Goal: Task Accomplishment & Management: Use online tool/utility

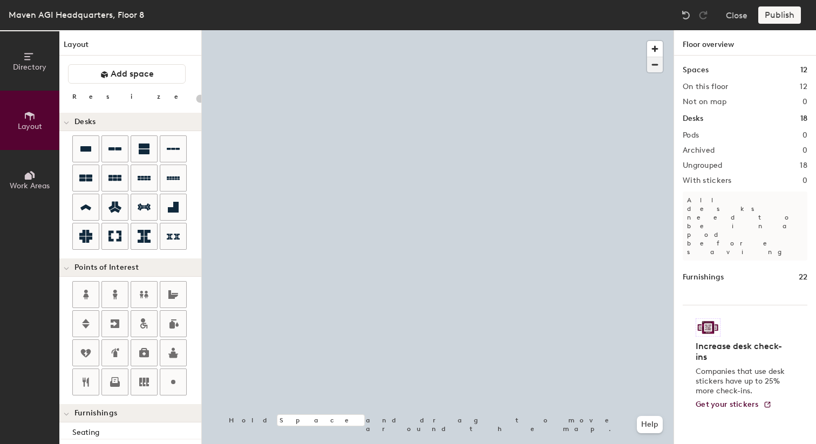
click at [654, 68] on span "button" at bounding box center [655, 64] width 16 height 15
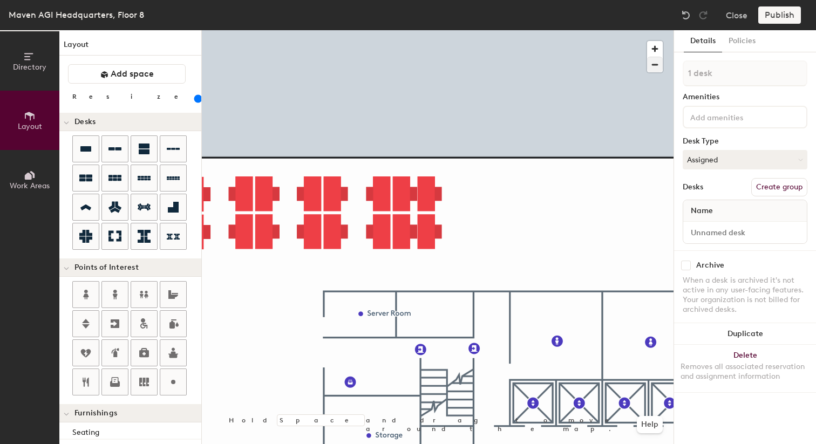
click at [364, 30] on div at bounding box center [437, 30] width 471 height 0
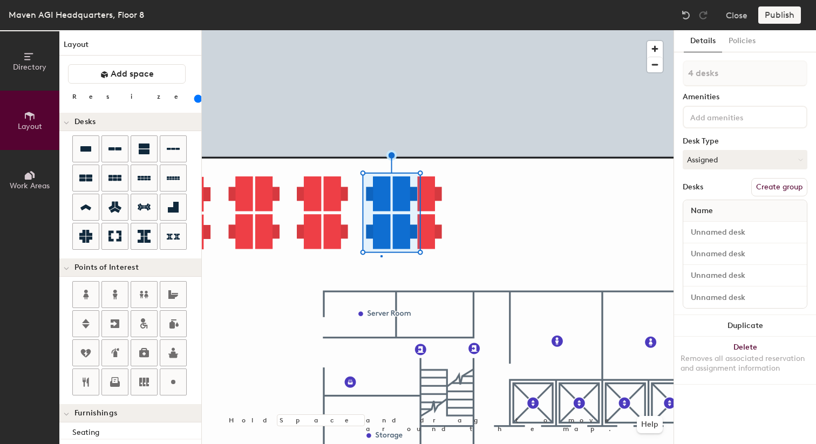
click at [380, 30] on div at bounding box center [437, 30] width 471 height 0
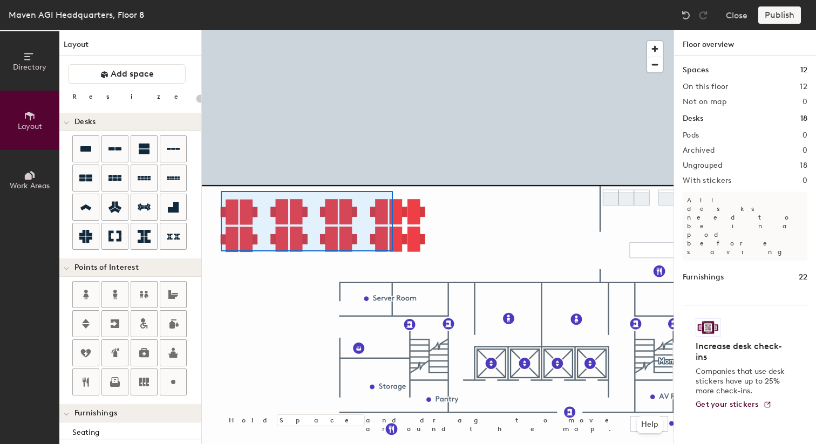
type input "180"
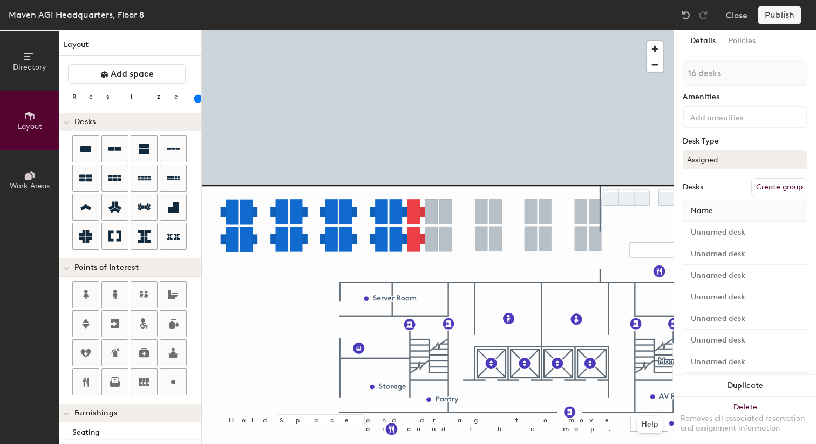
type input "1 desk"
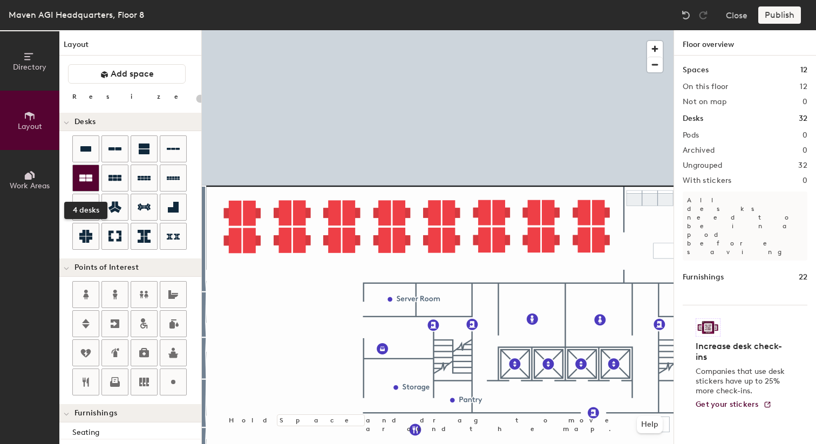
click at [87, 175] on icon at bounding box center [85, 178] width 13 height 7
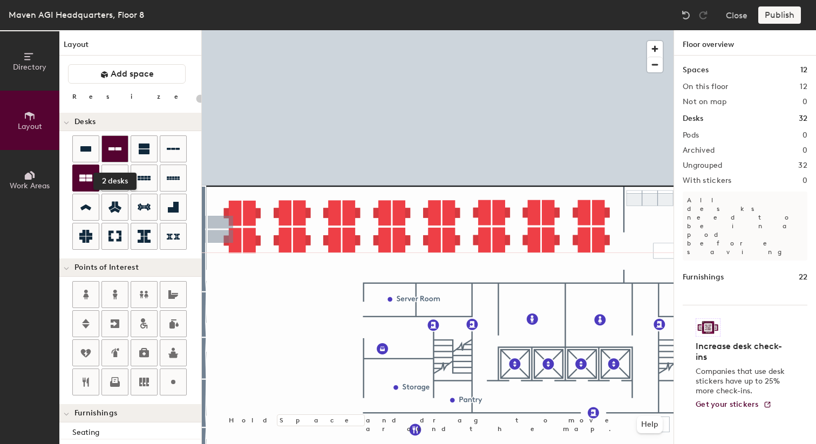
click at [113, 153] on icon at bounding box center [114, 148] width 13 height 13
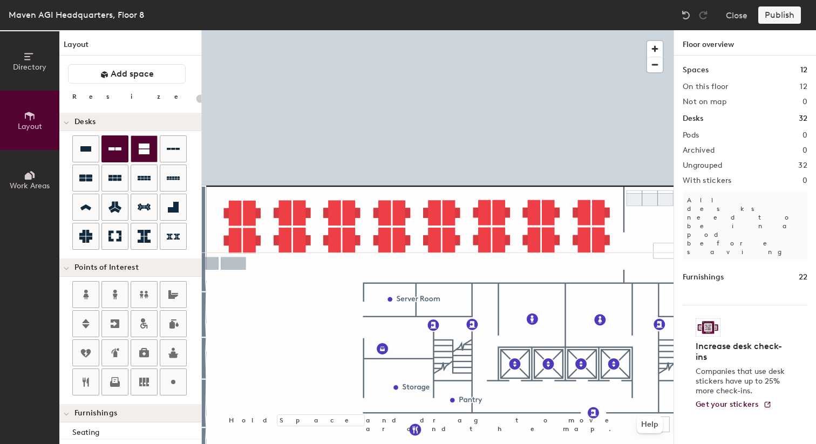
click at [144, 145] on icon at bounding box center [144, 148] width 11 height 11
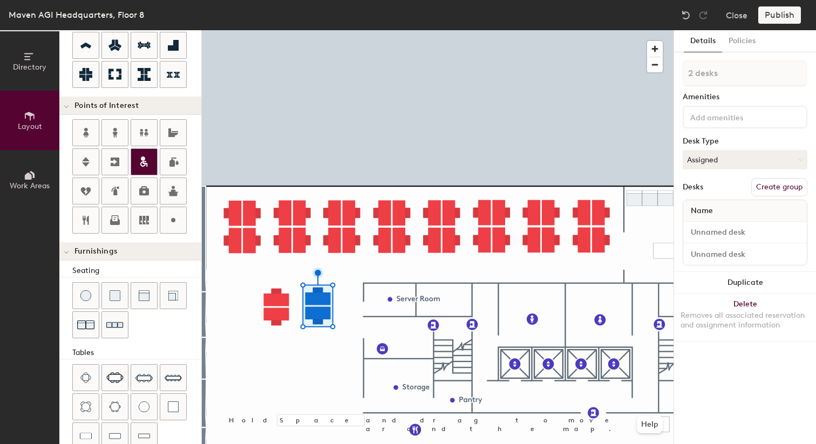
scroll to position [165, 0]
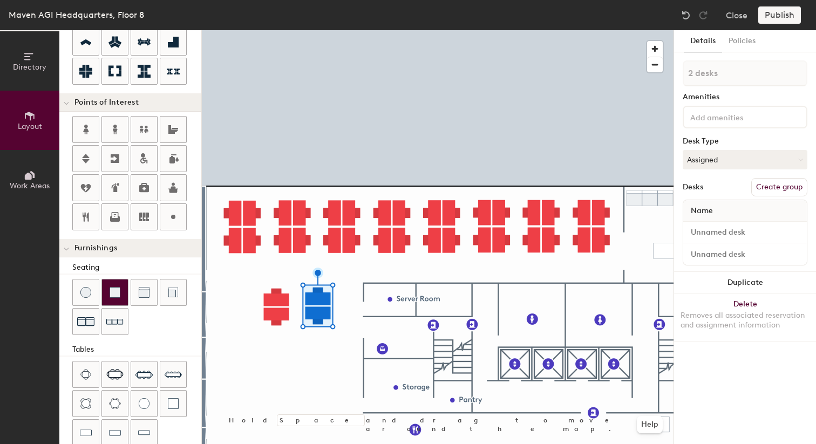
click at [119, 297] on img at bounding box center [114, 292] width 11 height 11
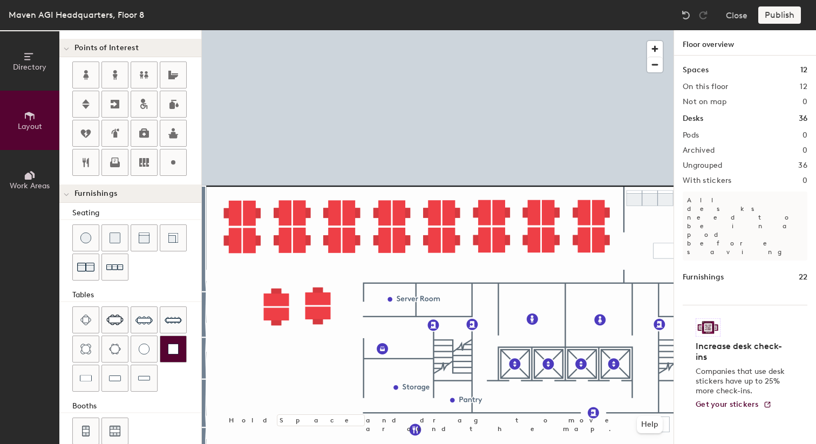
scroll to position [237, 0]
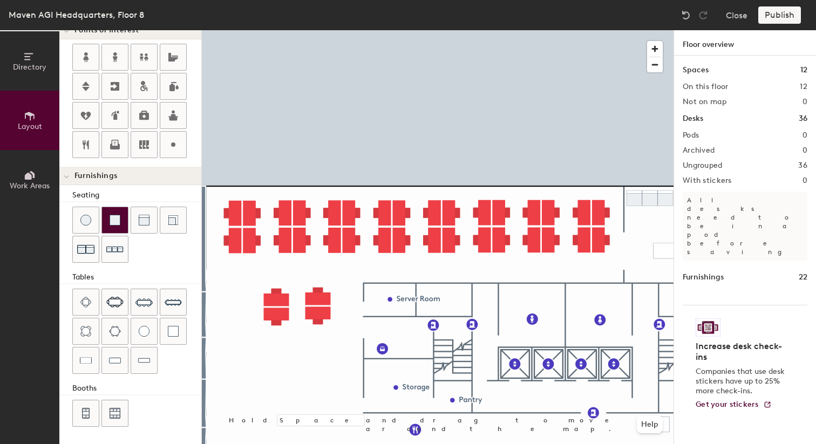
click at [119, 225] on img at bounding box center [114, 220] width 11 height 11
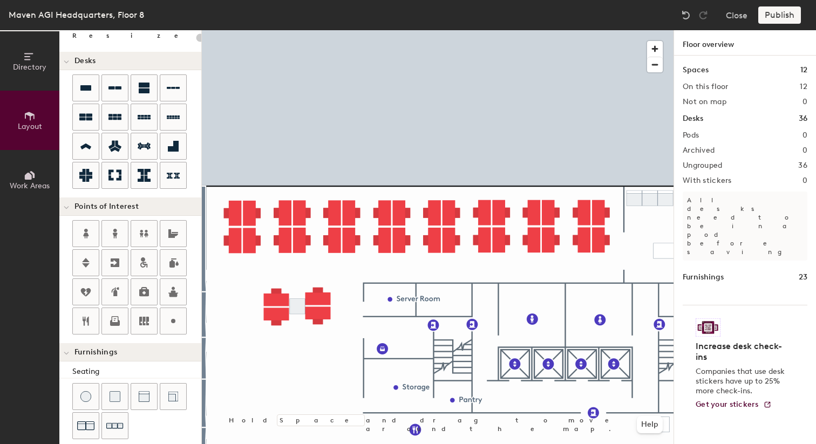
scroll to position [0, 0]
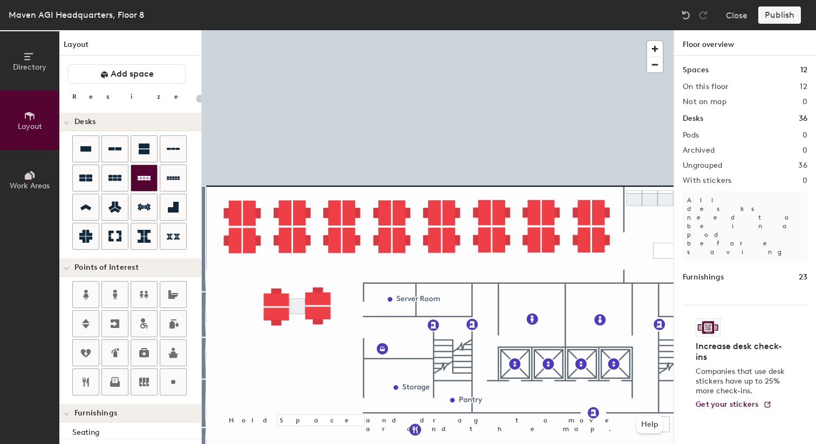
click at [143, 177] on icon at bounding box center [144, 178] width 13 height 4
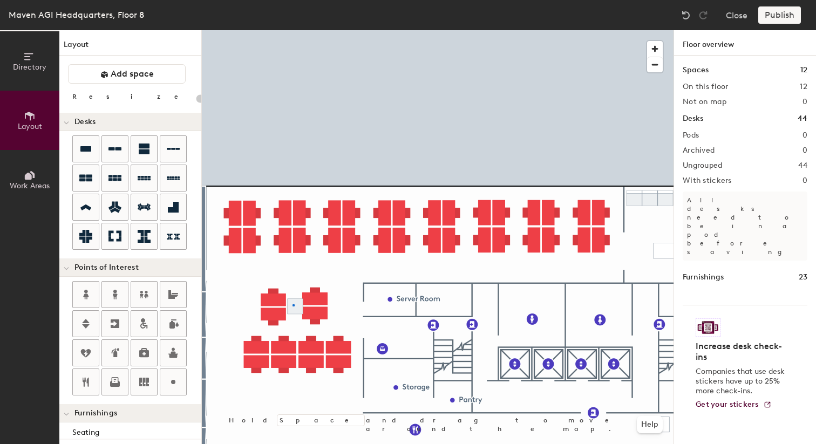
click at [292, 30] on div at bounding box center [437, 30] width 471 height 0
drag, startPoint x: 108, startPoint y: 94, endPoint x: 102, endPoint y: 96, distance: 5.8
click at [196, 96] on div at bounding box center [196, 98] width 0 height 12
click at [196, 99] on input "range" at bounding box center [196, 98] width 0 height 9
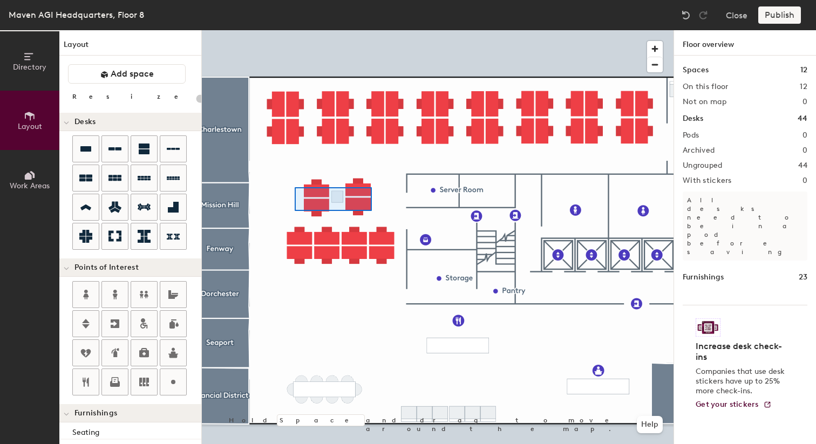
click at [294, 30] on div at bounding box center [437, 30] width 471 height 0
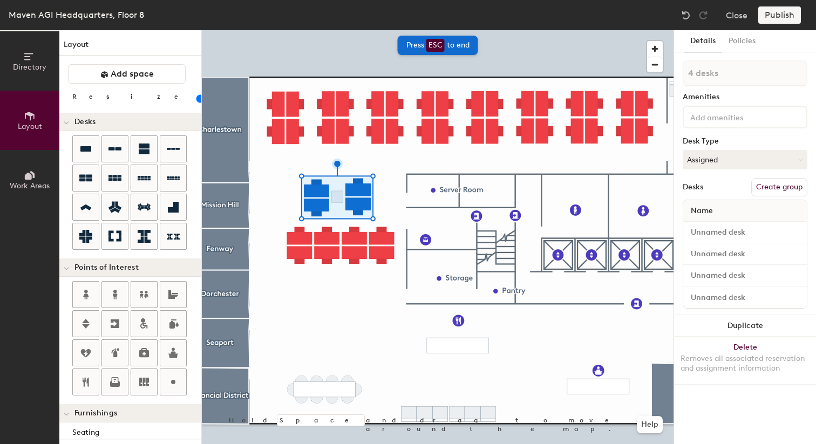
type input "20"
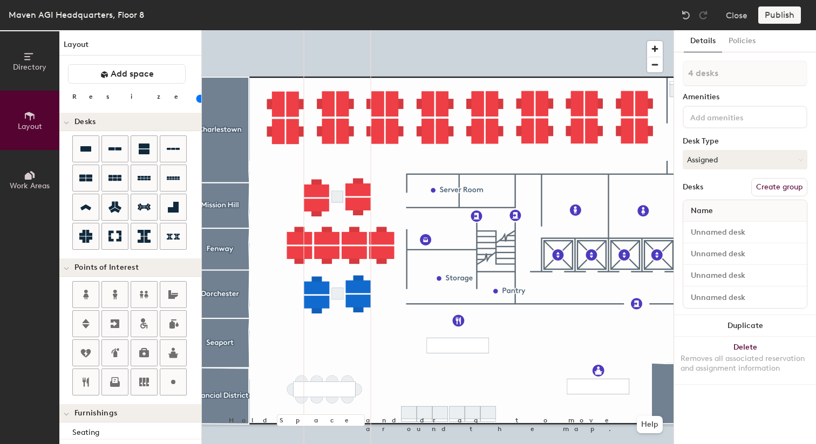
type input "20"
type input "1 desk"
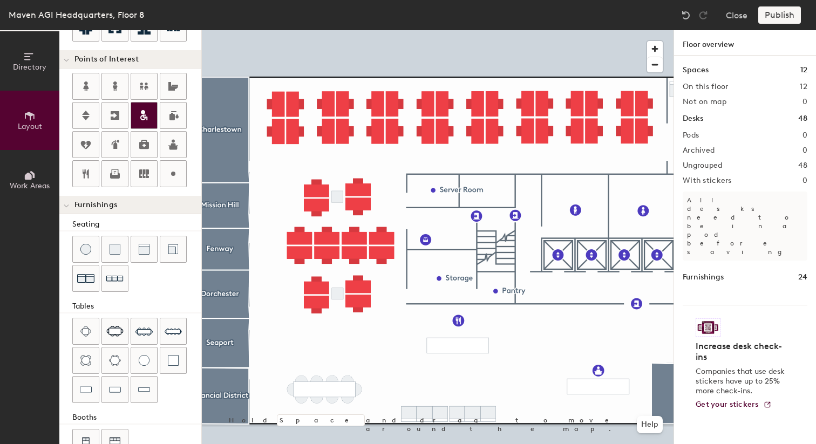
scroll to position [211, 0]
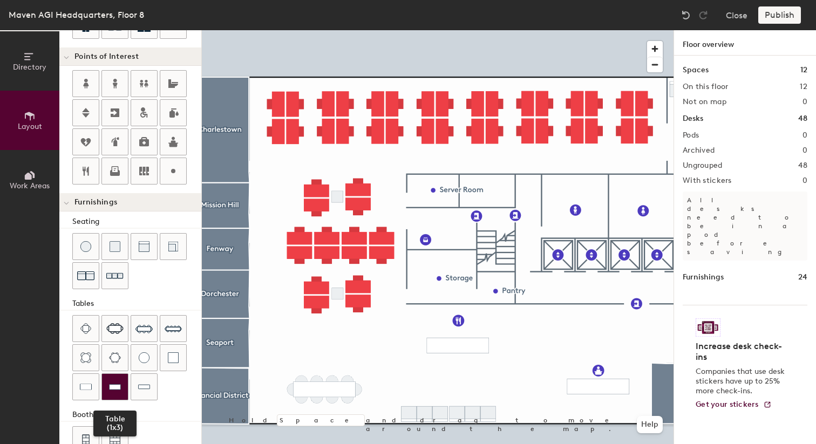
click at [109, 387] on img at bounding box center [115, 386] width 12 height 11
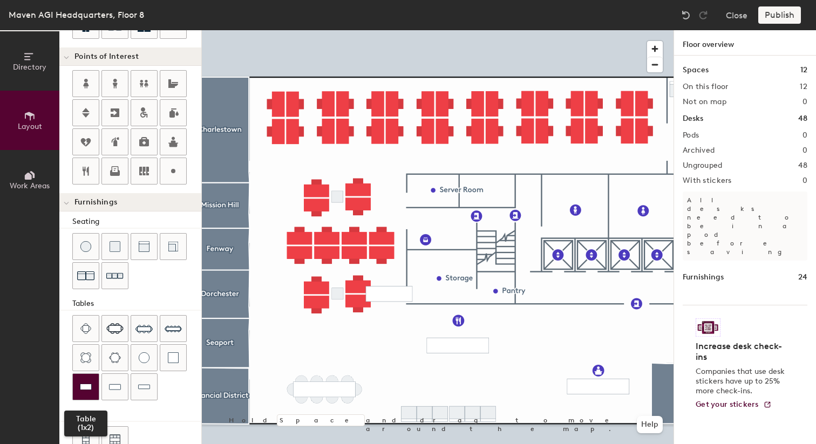
click at [91, 392] on img at bounding box center [86, 386] width 12 height 11
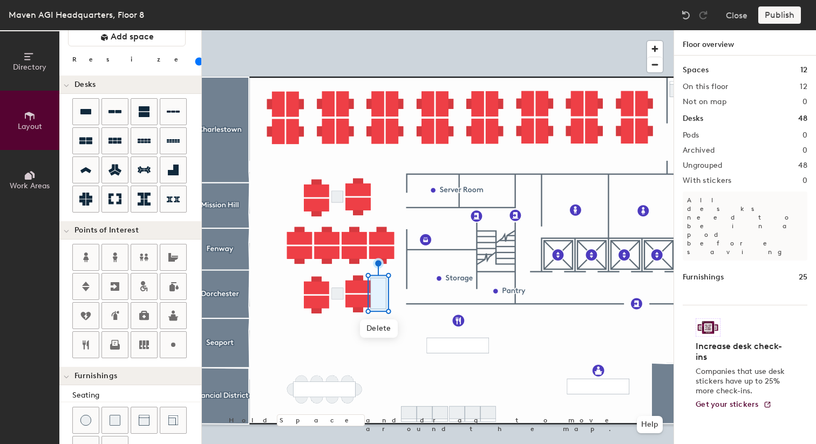
scroll to position [0, 0]
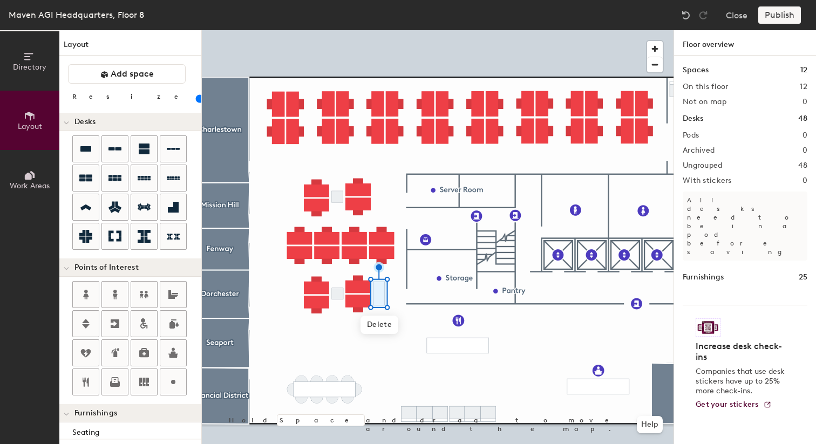
click at [196, 100] on input "range" at bounding box center [196, 98] width 0 height 9
click at [358, 30] on div at bounding box center [437, 30] width 471 height 0
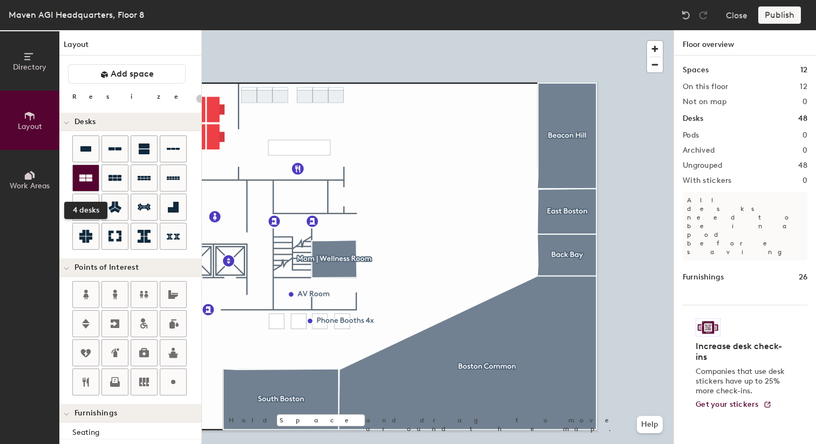
click at [87, 176] on icon at bounding box center [85, 178] width 13 height 7
type input "180"
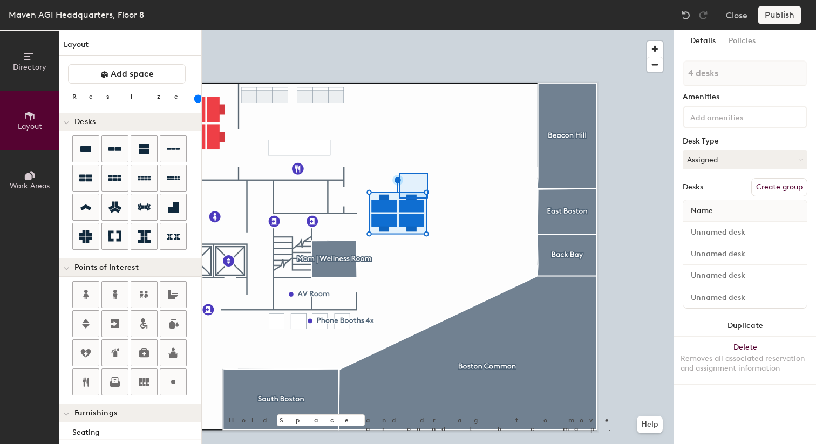
type input "1 desk"
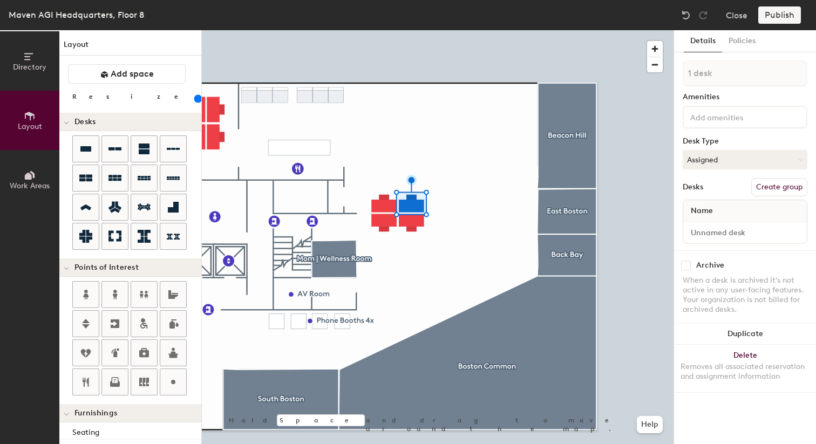
click at [373, 30] on div at bounding box center [437, 30] width 471 height 0
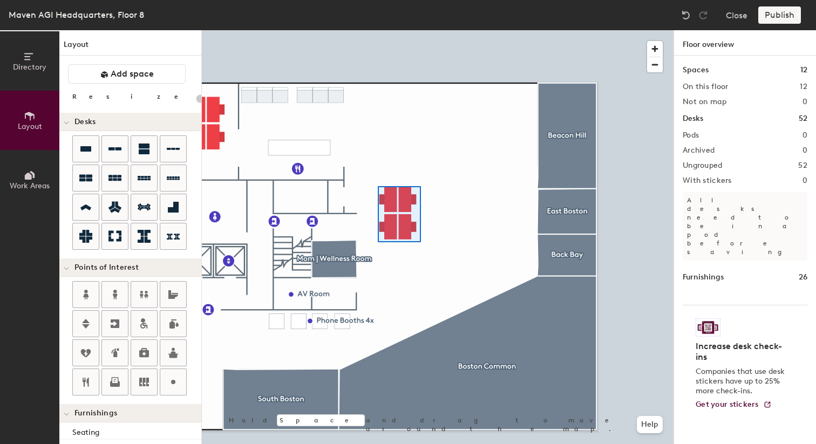
click at [377, 30] on div at bounding box center [437, 30] width 471 height 0
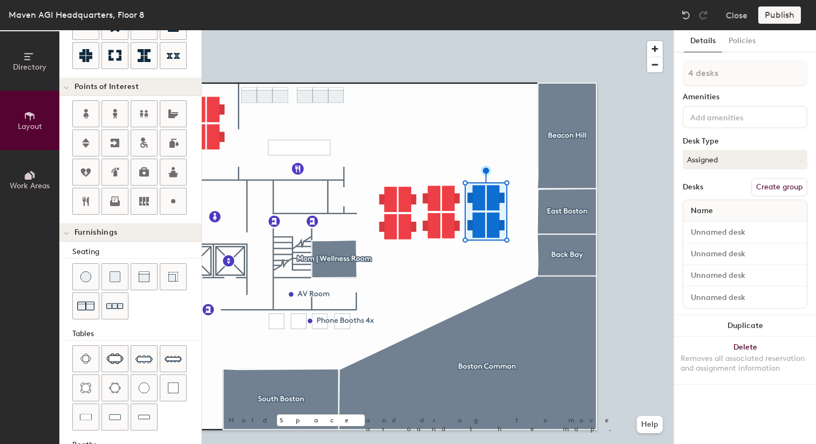
scroll to position [181, 0]
click at [91, 420] on img at bounding box center [86, 416] width 12 height 11
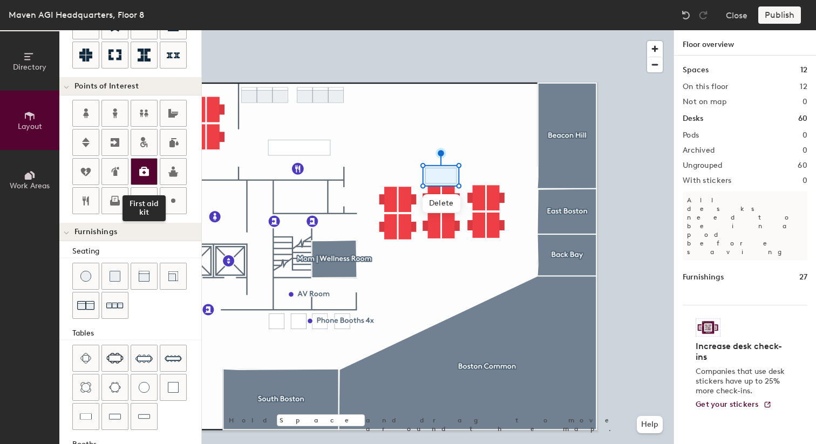
scroll to position [0, 0]
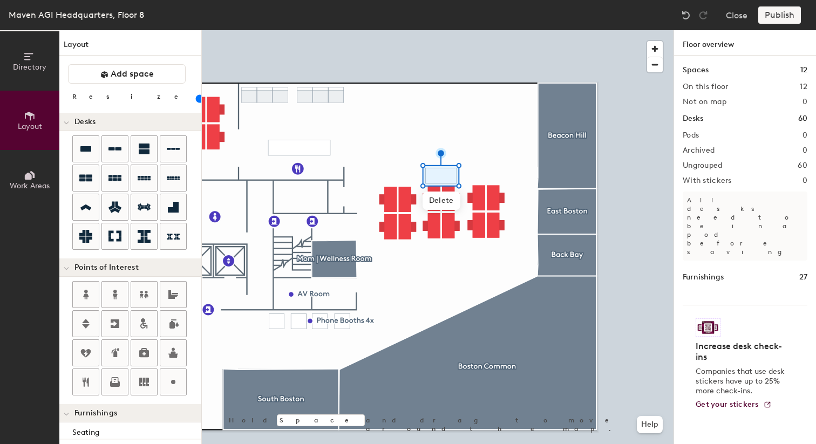
click at [196, 98] on input "range" at bounding box center [196, 98] width 0 height 9
click at [396, 30] on div at bounding box center [437, 30] width 471 height 0
type input "60"
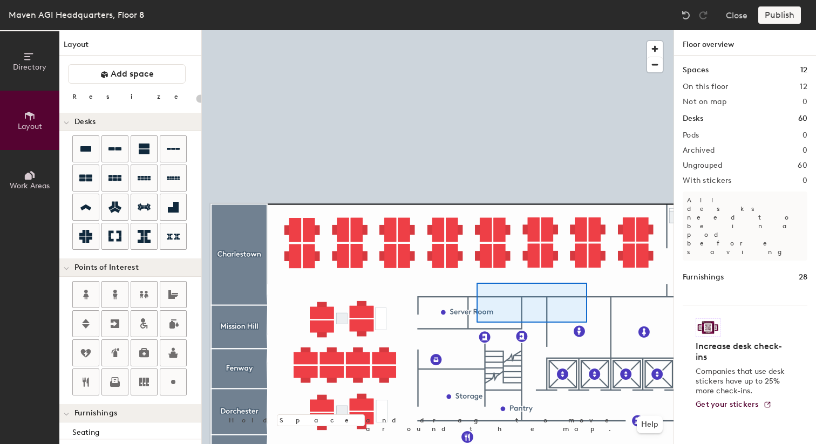
click at [479, 30] on div at bounding box center [437, 30] width 471 height 0
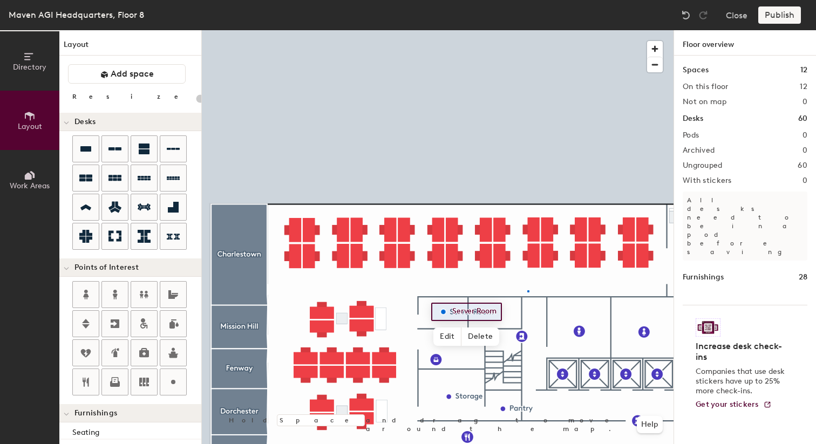
click at [527, 30] on div at bounding box center [437, 30] width 471 height 0
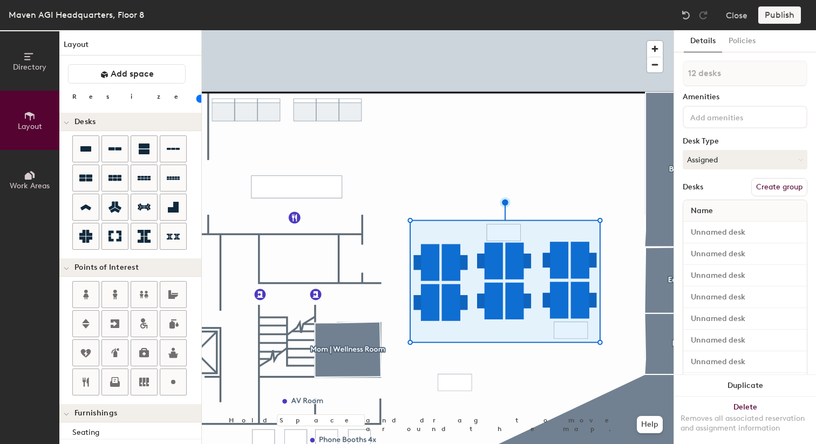
click at [777, 185] on button "Create group" at bounding box center [779, 187] width 56 height 18
type input "20"
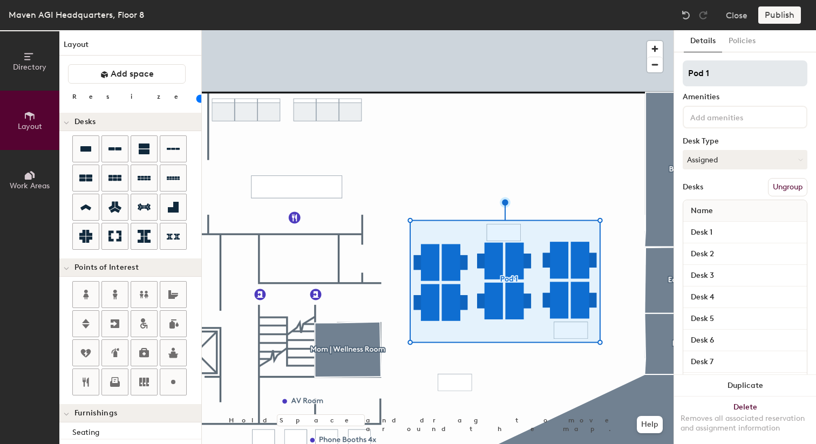
click at [702, 74] on input "Pod 1" at bounding box center [744, 73] width 125 height 26
type input "S"
type input "20"
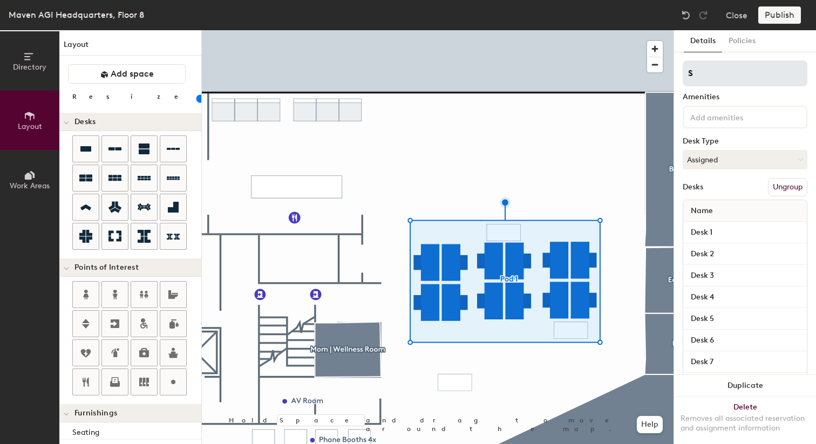
type input "Sa"
type input "20"
type input "Sall"
type input "20"
type input "Salle"
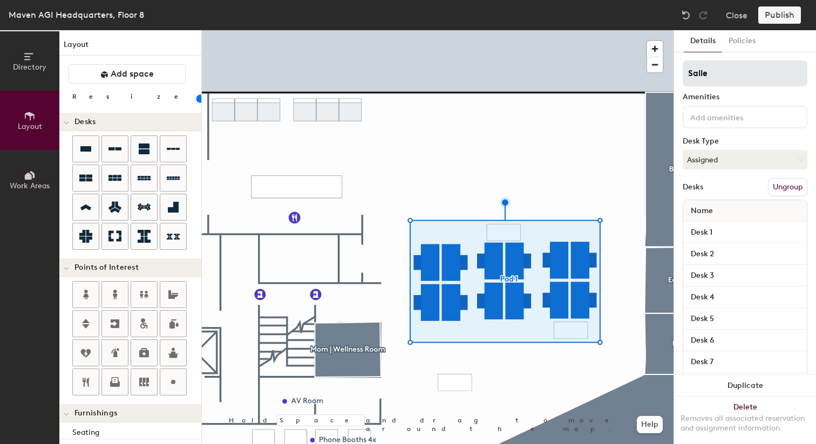
type input "20"
type input "Sall"
type input "20"
type input "Sal"
type input "20"
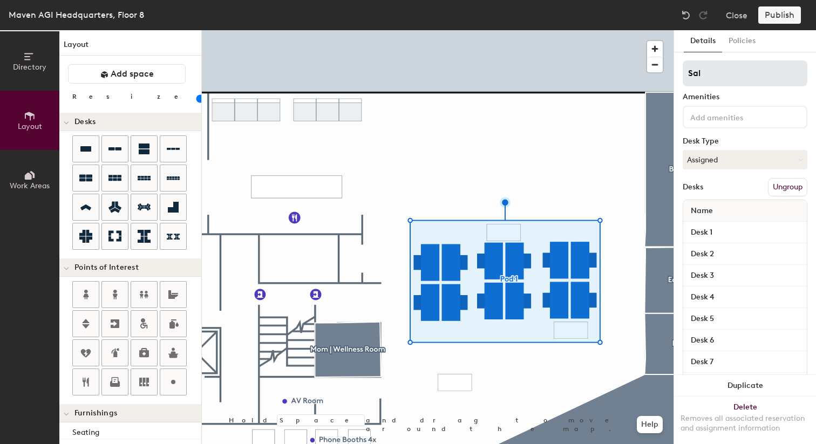
type input "Sale"
type input "20"
type input "Sales"
type input "20"
type input "Sales"
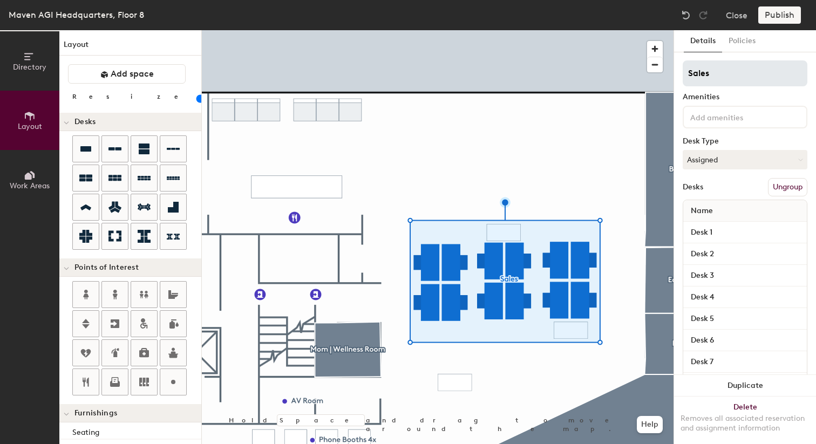
type input "20"
type input "Sales S"
type input "20"
type input "Sales SD"
type input "20"
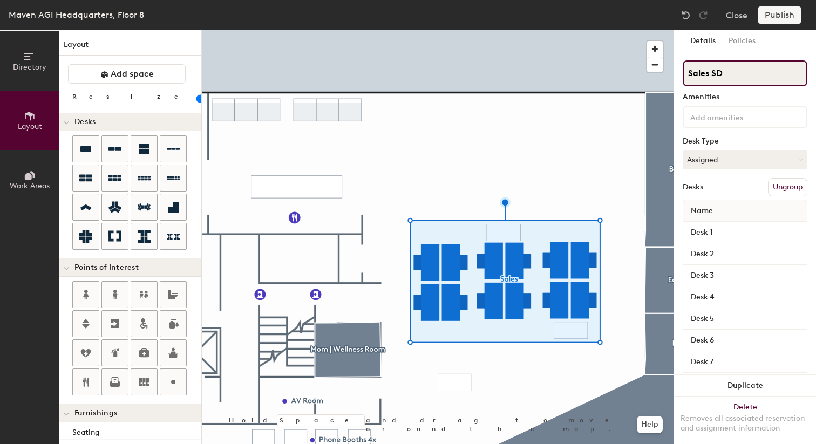
type input "Sales SDR"
type input "20"
type input "Sales SDRs"
type input "20"
type input "Sales SDRs"
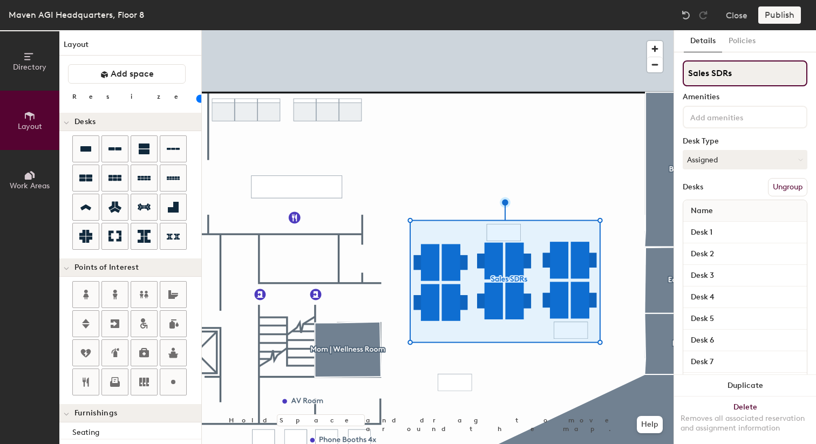
type input "20"
type input "Sales SDRs +"
type input "20"
type input "Sales SDRs +"
type input "20"
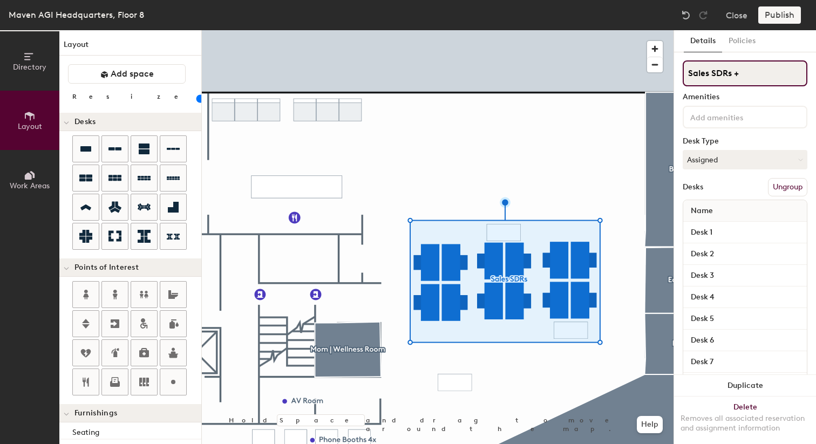
type input "Sales SDRs + M"
type input "20"
type input "Sales SDRs + MM"
type input "20"
type input "Sales SDRs + MM"
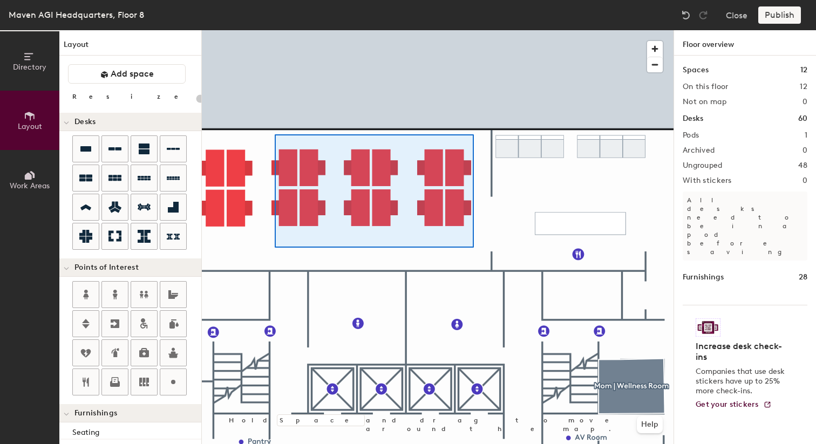
type input "180"
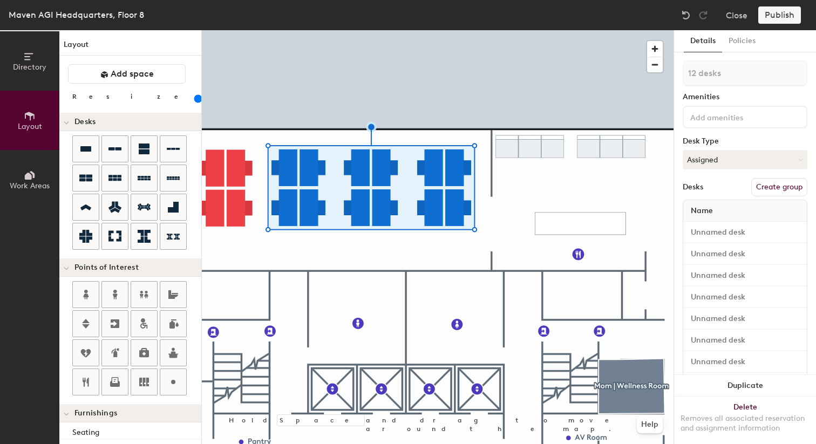
click at [774, 187] on button "Create group" at bounding box center [779, 187] width 56 height 18
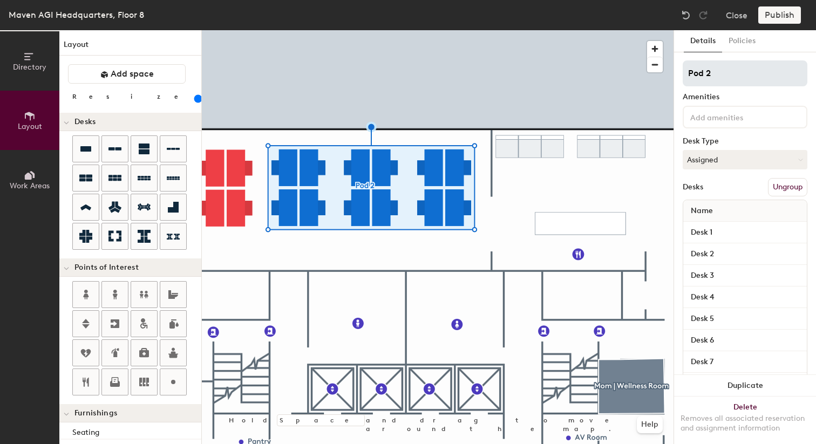
click at [712, 75] on input "Pod 2" at bounding box center [744, 73] width 125 height 26
click at [728, 73] on input "Sales Mid Market" at bounding box center [744, 73] width 125 height 26
type input "Sales Mid-Market"
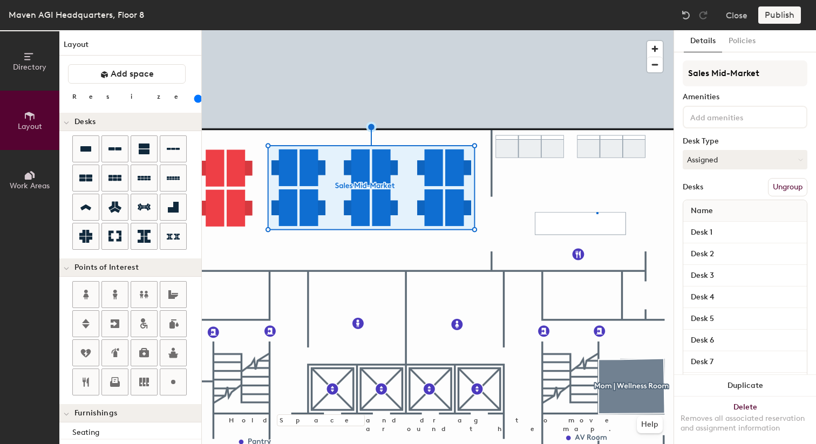
click at [596, 30] on div at bounding box center [437, 30] width 471 height 0
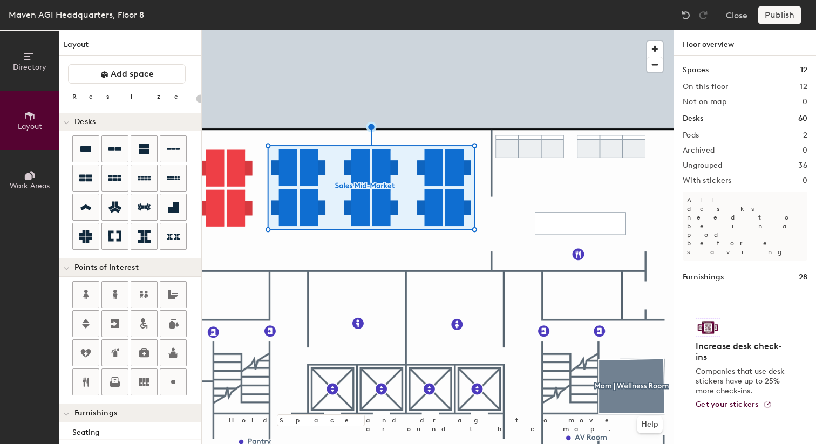
click at [475, 30] on div at bounding box center [437, 30] width 471 height 0
type input "180"
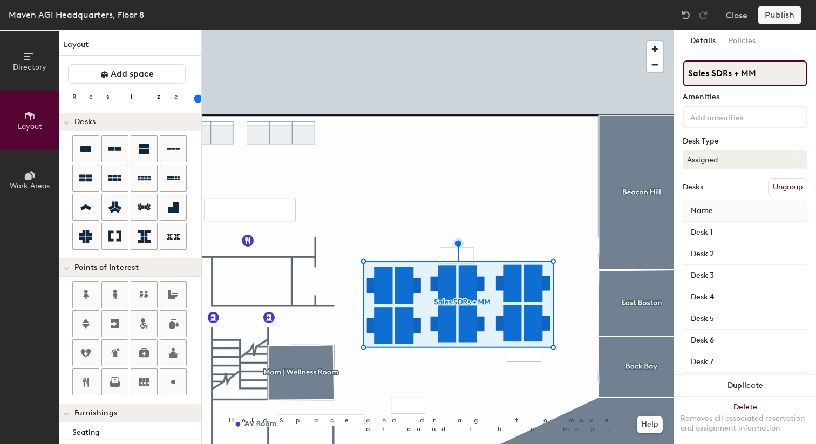
drag, startPoint x: 743, startPoint y: 73, endPoint x: 765, endPoint y: 73, distance: 22.7
click at [765, 73] on input "Sales SDRs + MM" at bounding box center [744, 73] width 125 height 26
type input "Sales SDRs + Mid Market"
click at [648, 30] on div at bounding box center [437, 30] width 471 height 0
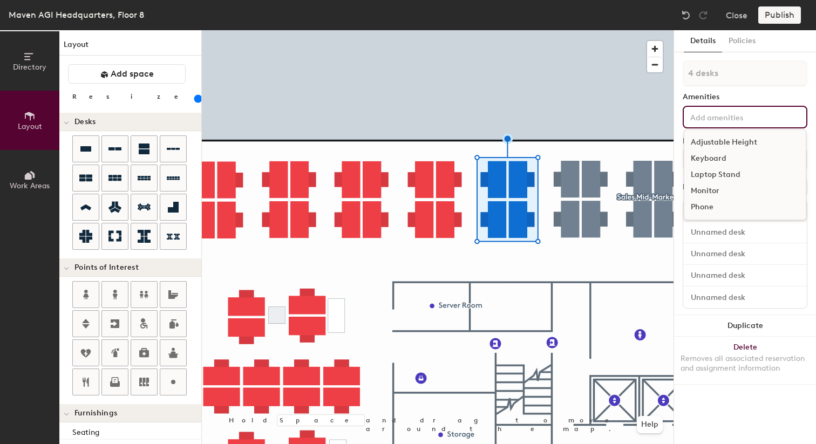
click at [716, 120] on input at bounding box center [736, 116] width 97 height 13
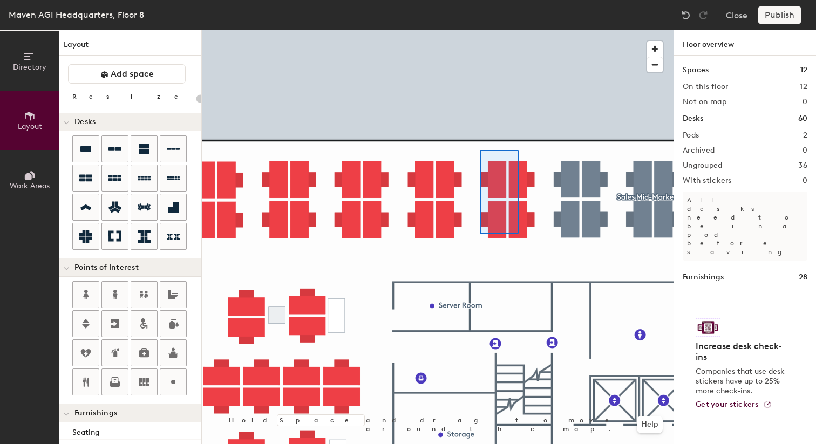
type input "180"
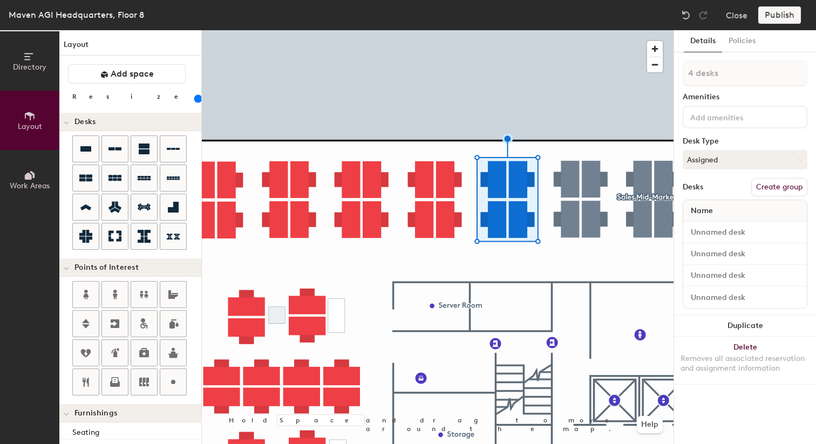
click at [774, 187] on button "Create group" at bounding box center [779, 187] width 56 height 18
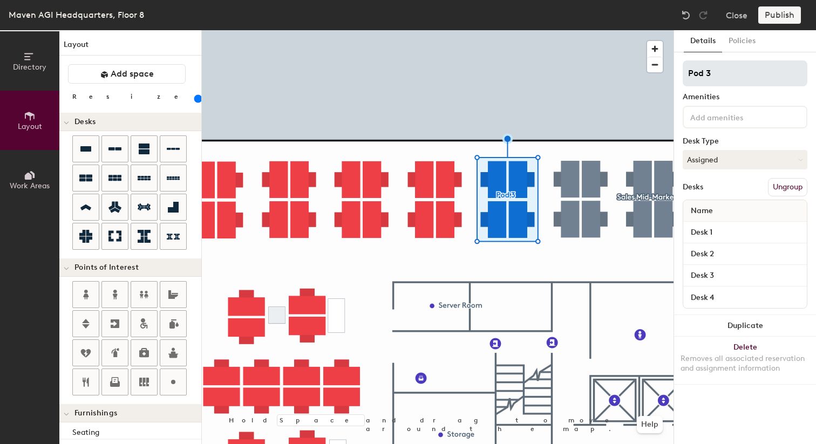
click at [712, 69] on input "Pod 3" at bounding box center [744, 73] width 125 height 26
type input "Sales Enterprise"
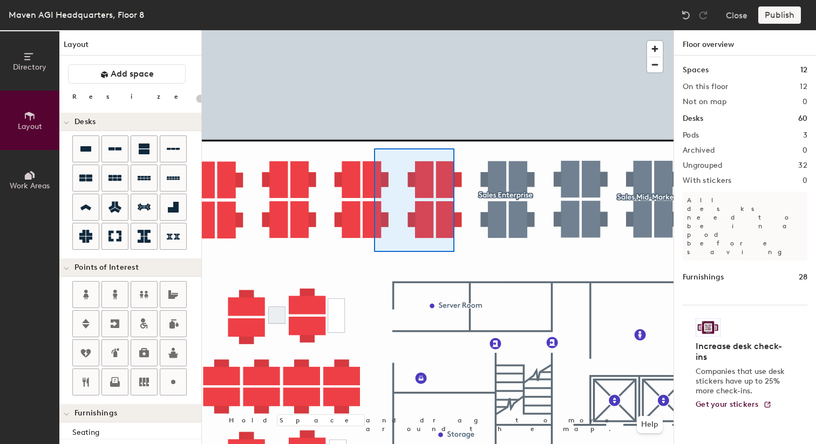
type input "180"
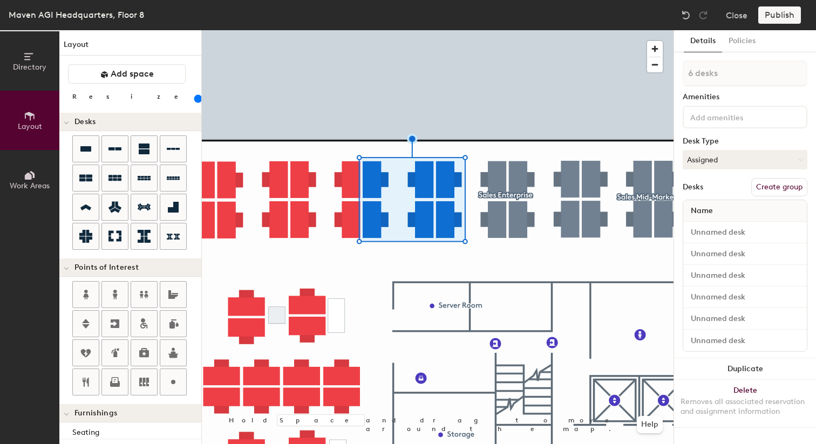
click at [766, 186] on button "Create group" at bounding box center [779, 187] width 56 height 18
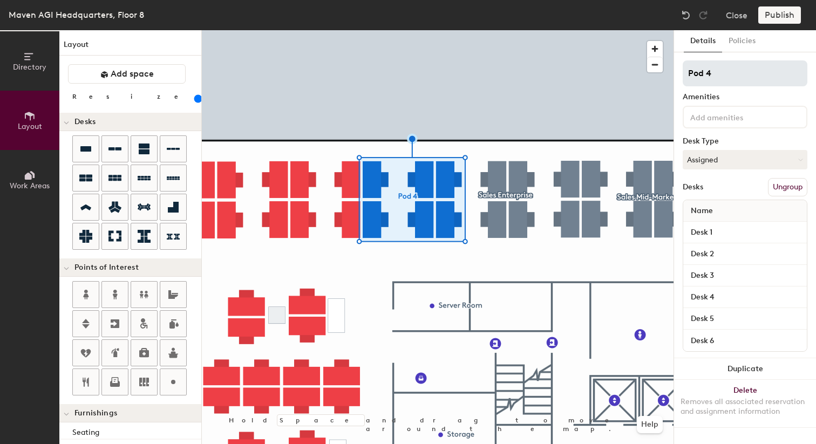
click at [705, 66] on input "Pod 4" at bounding box center [744, 73] width 125 height 26
type input "Sales Executives"
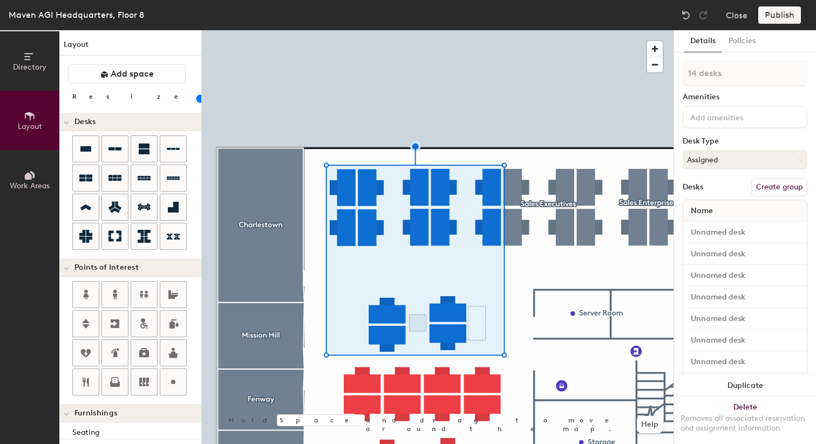
click at [771, 183] on button "Create group" at bounding box center [779, 187] width 56 height 18
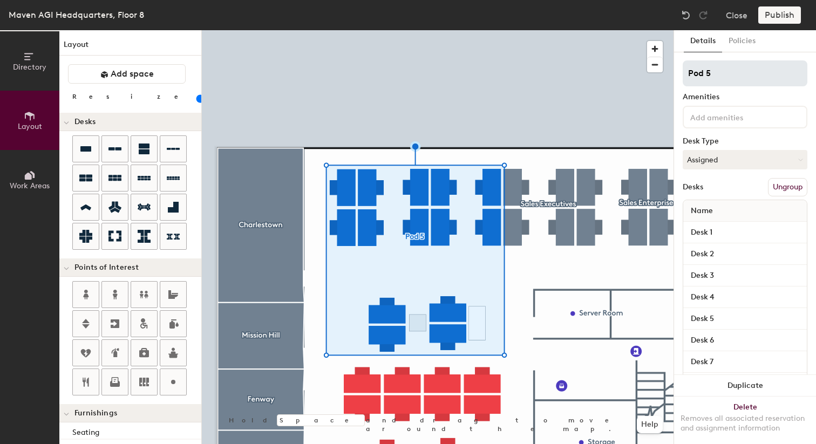
type input "20"
click at [690, 70] on input "Pod 5" at bounding box center [744, 73] width 125 height 26
type input "E"
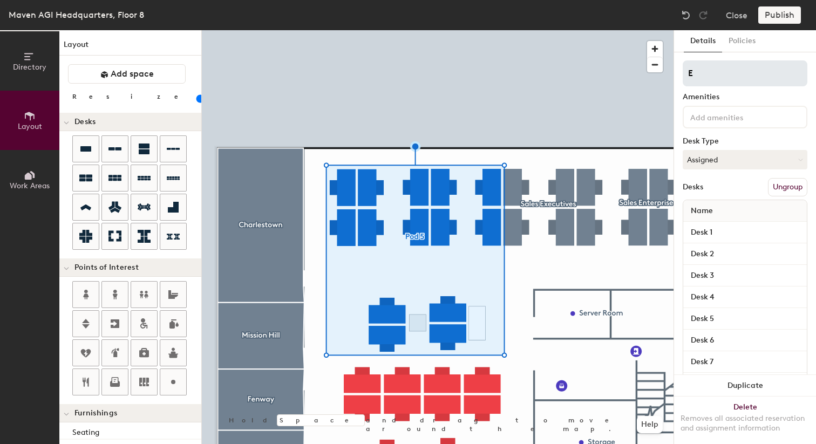
type input "20"
type input "En"
type input "20"
type input "Engin"
type input "20"
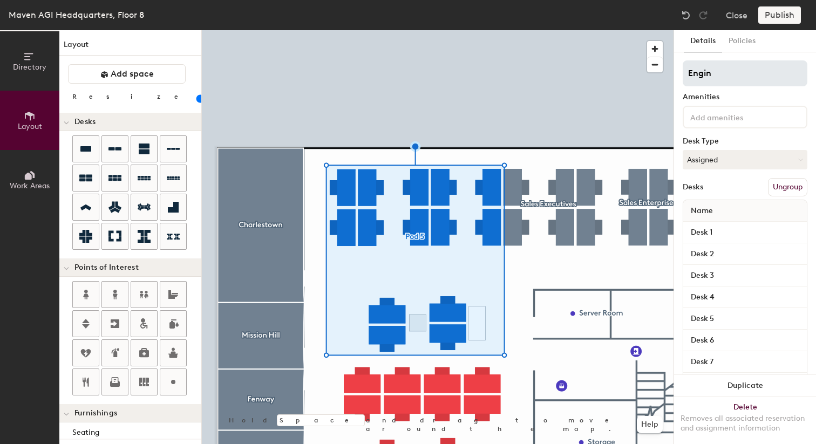
type input "Engine"
type input "20"
type input "Engineering"
type input "20"
type input "Engineering"
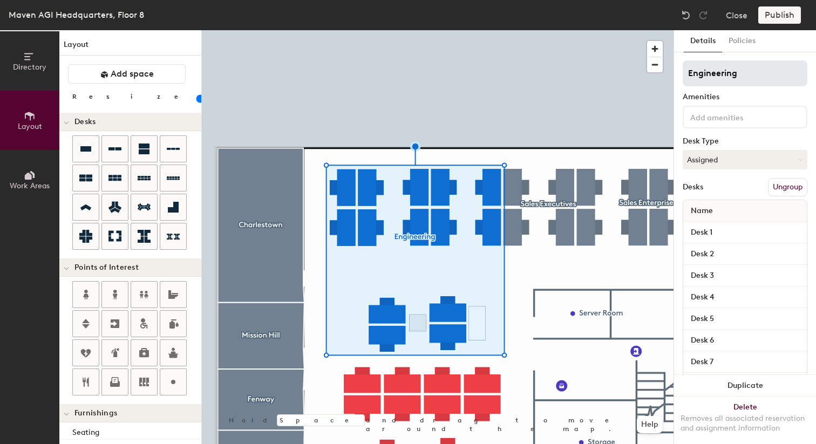
type input "20"
type input "Engineering U"
type input "20"
type input "Engineering Ux"
type input "20"
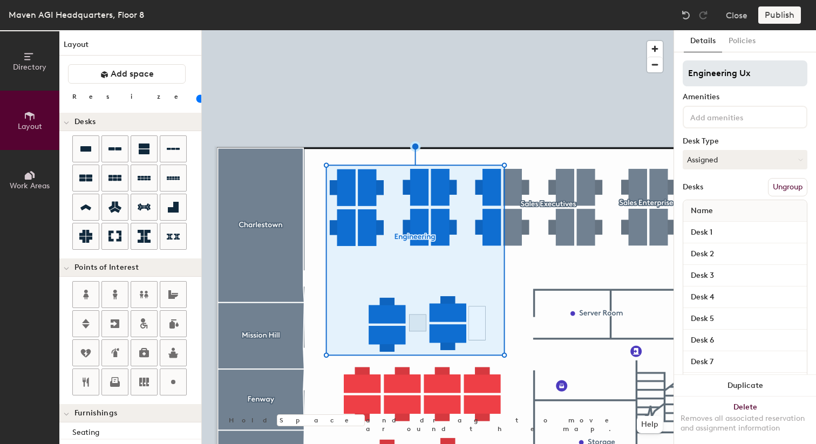
type input "Engineering Ux +"
type input "20"
type input "Engineering U"
type input "20"
type input "Engineering UX"
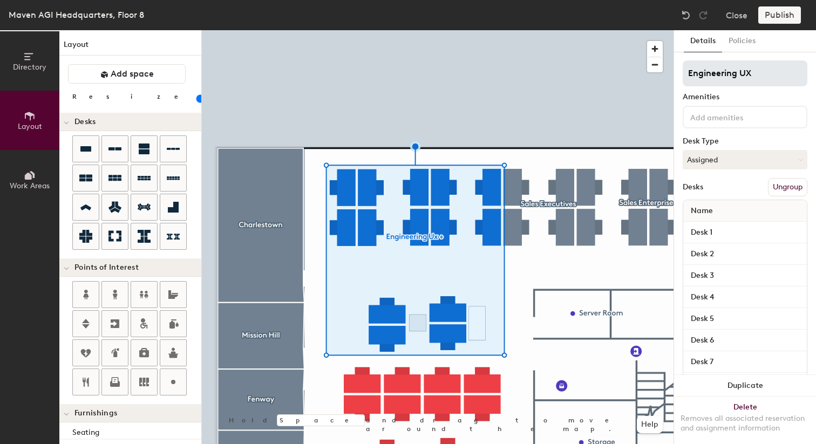
type input "20"
type input "Engineering UX +"
type input "20"
type input "Engineering UX +"
type input "20"
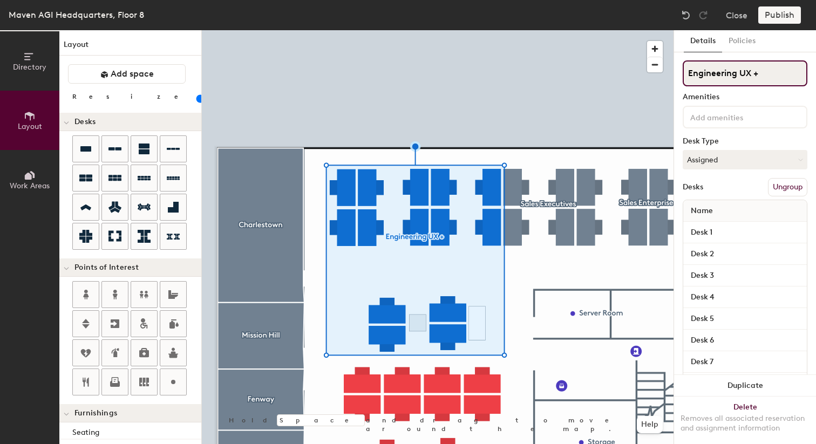
click at [743, 72] on input "Engineering UX +" at bounding box center [744, 73] width 125 height 26
drag, startPoint x: 739, startPoint y: 72, endPoint x: 768, endPoint y: 76, distance: 28.3
click at [768, 76] on input "Engineering UX +" at bounding box center [744, 73] width 125 height 26
type input "Engineering P"
type input "20"
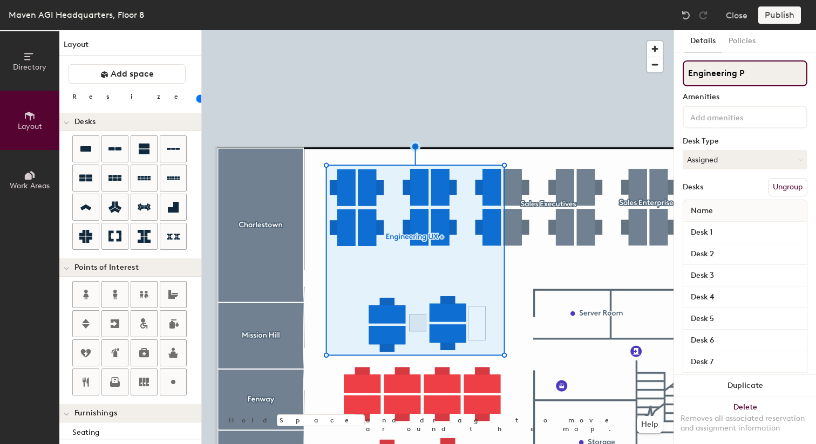
type input "Engineering PM"
type input "20"
type input "Engineering PM"
type input "20"
type input "Engineering PM +"
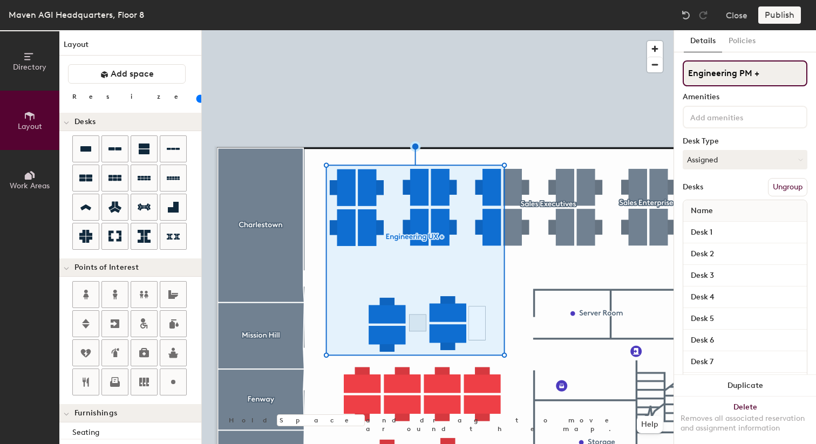
type input "20"
type input "Engineering PM +"
type input "20"
type input "Engineering PM + U"
type input "20"
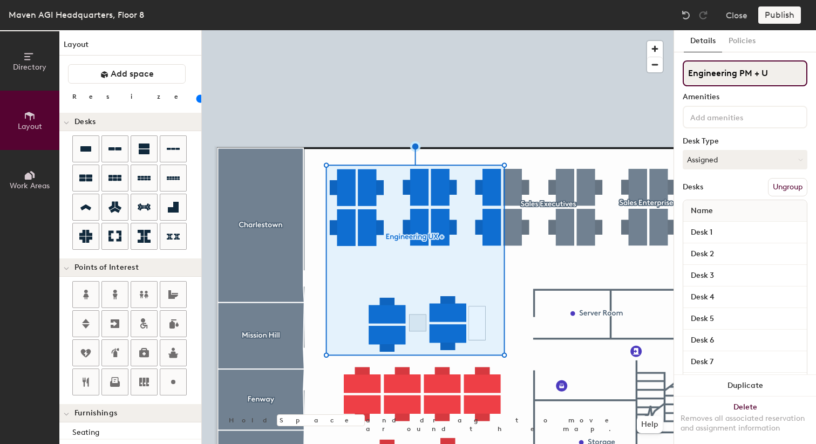
type input "Engineering PM + UX"
type input "20"
type input "Engineering PM + UX"
click at [639, 30] on div at bounding box center [437, 30] width 471 height 0
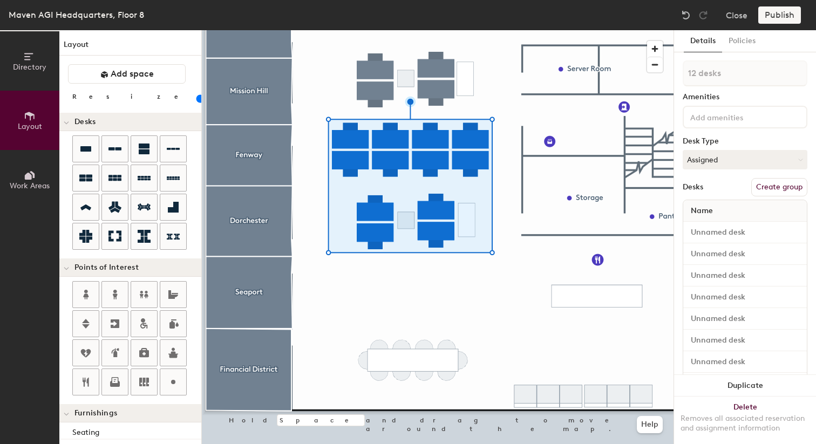
click at [784, 189] on button "Create group" at bounding box center [779, 187] width 56 height 18
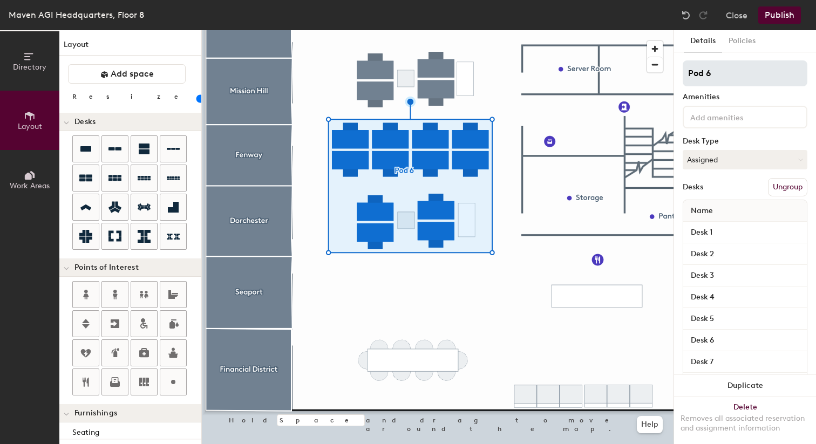
click at [716, 76] on input "Pod 6" at bounding box center [744, 73] width 125 height 26
type input "20"
click at [716, 76] on input "Pod 6" at bounding box center [744, 73] width 125 height 26
type input "O"
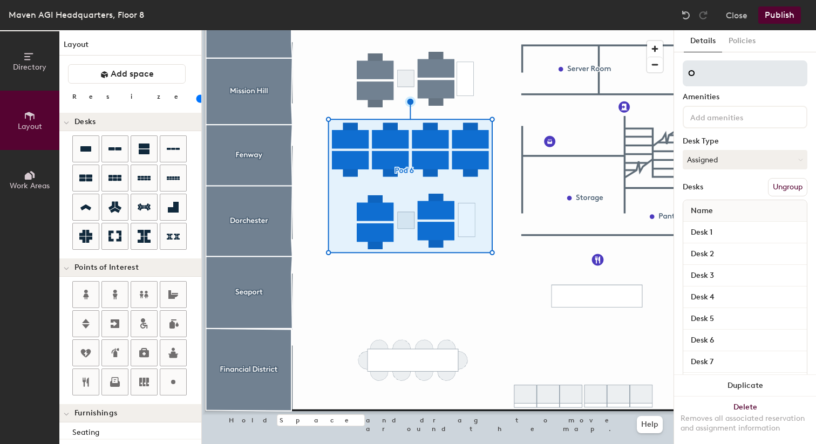
type input "20"
type input "Oper"
type input "20"
type input "Opera"
type input "20"
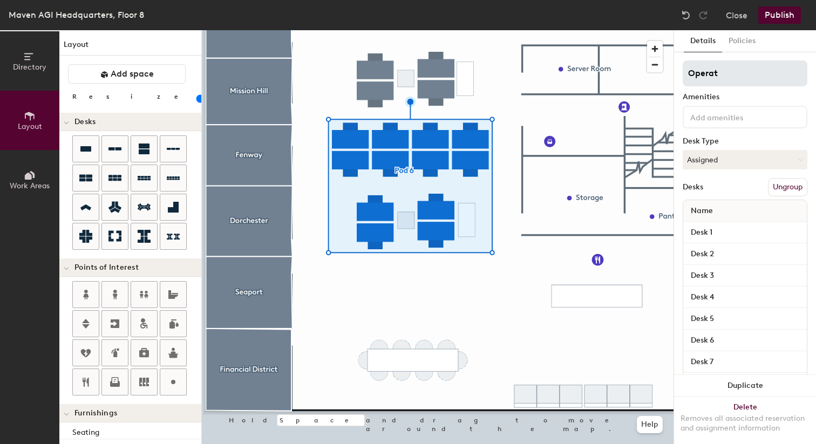
type input "Operati"
type input "20"
type input "Operatio"
type input "20"
type input "Operations"
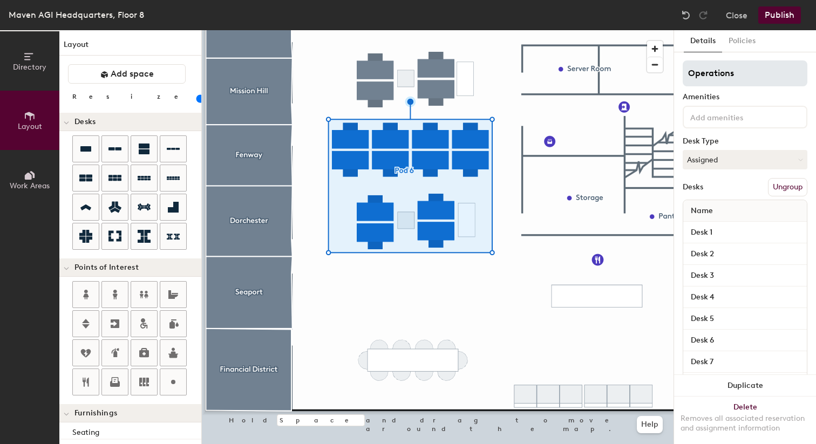
type input "20"
type input "Operations +"
type input "20"
type input "Operations + Mar"
type input "20"
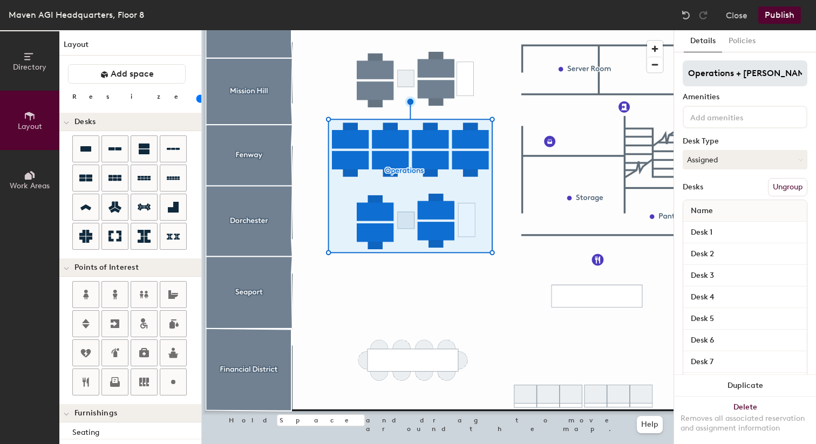
type input "Operations + Marke"
type input "20"
type input "Operations + Market"
type input "20"
type input "Operations + Market"
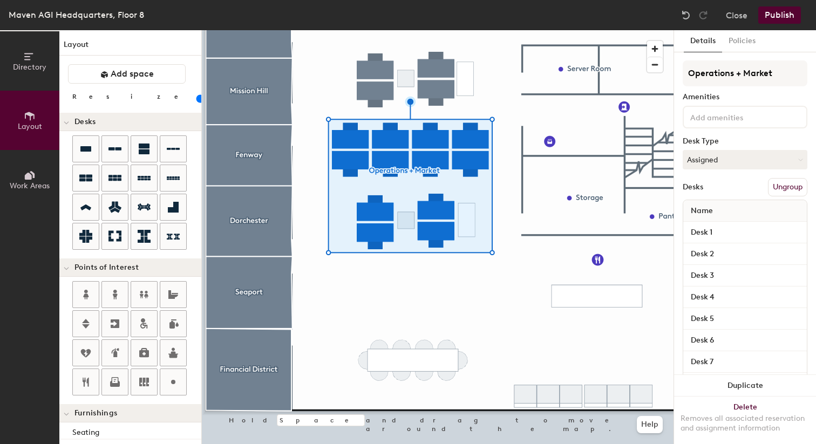
click at [623, 30] on div at bounding box center [437, 30] width 471 height 0
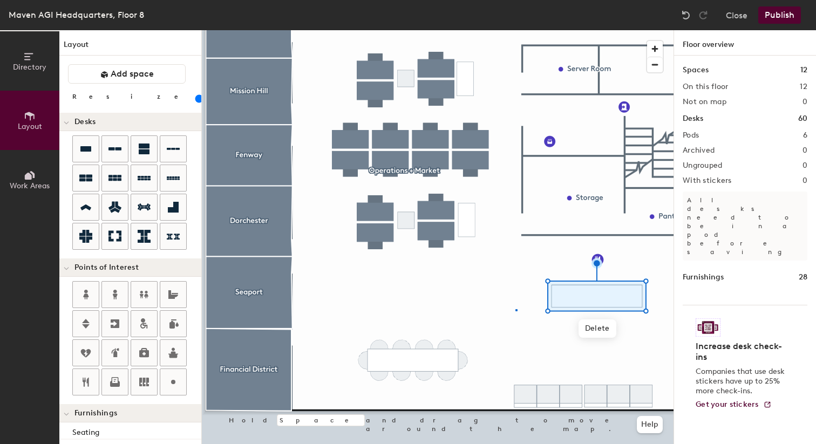
click at [515, 30] on div at bounding box center [437, 30] width 471 height 0
type input "20"
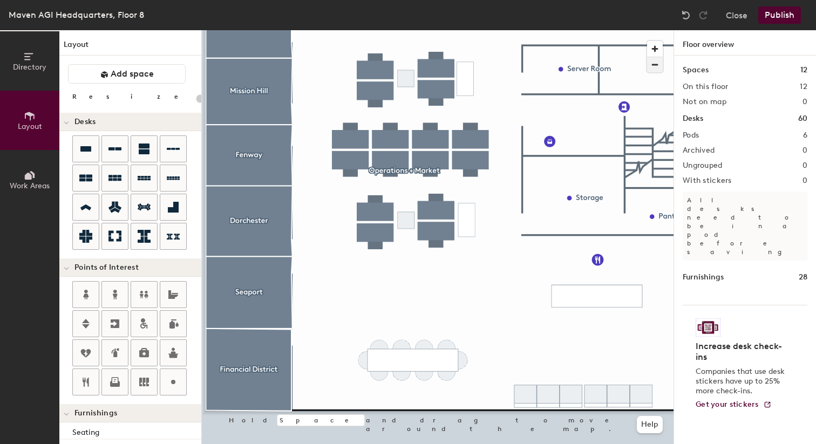
click at [655, 67] on span "button" at bounding box center [655, 64] width 16 height 15
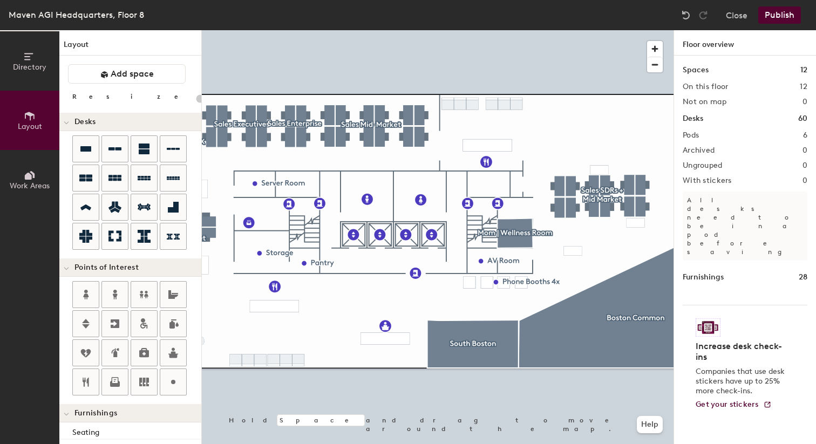
click at [776, 12] on button "Publish" at bounding box center [779, 14] width 43 height 17
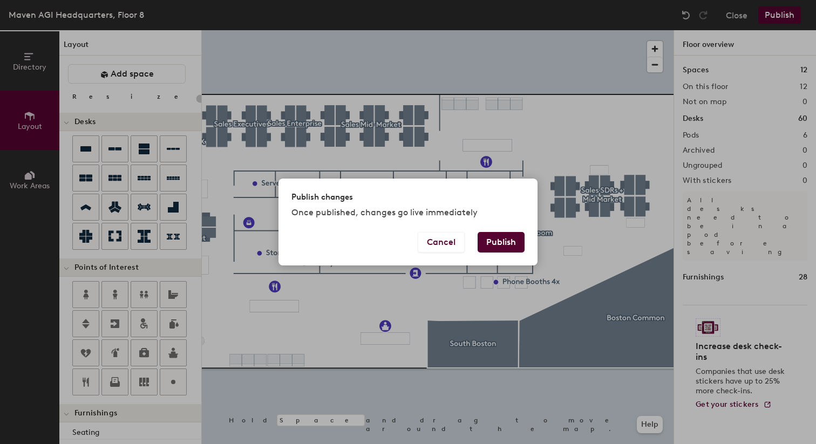
click at [505, 245] on button "Publish" at bounding box center [500, 242] width 47 height 20
type input "20"
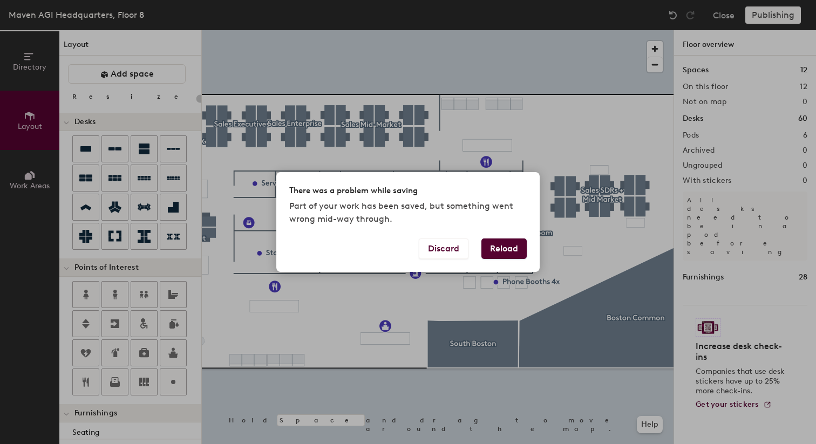
click at [505, 245] on button "Reload" at bounding box center [503, 248] width 45 height 20
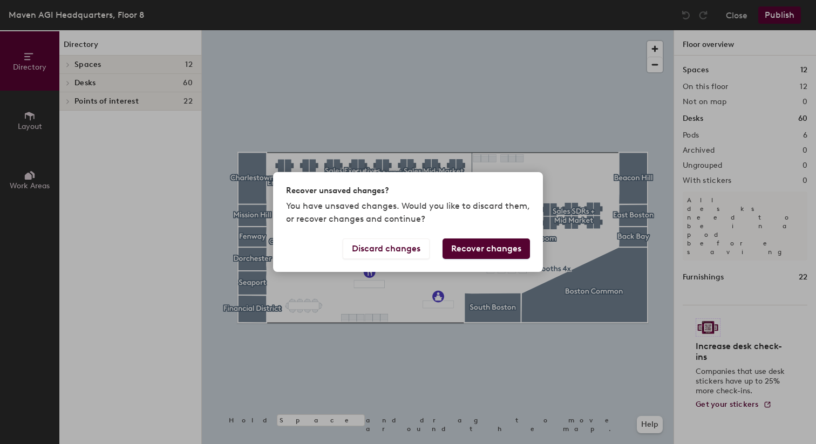
click at [501, 247] on button "Recover changes" at bounding box center [485, 248] width 87 height 20
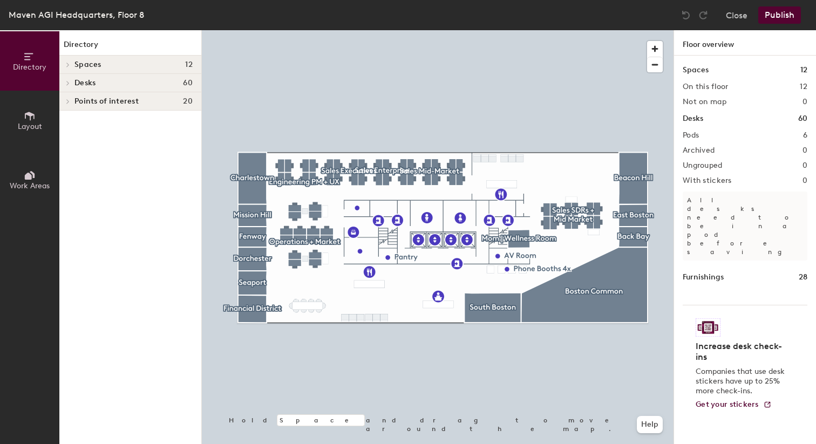
click at [781, 20] on button "Publish" at bounding box center [779, 14] width 43 height 17
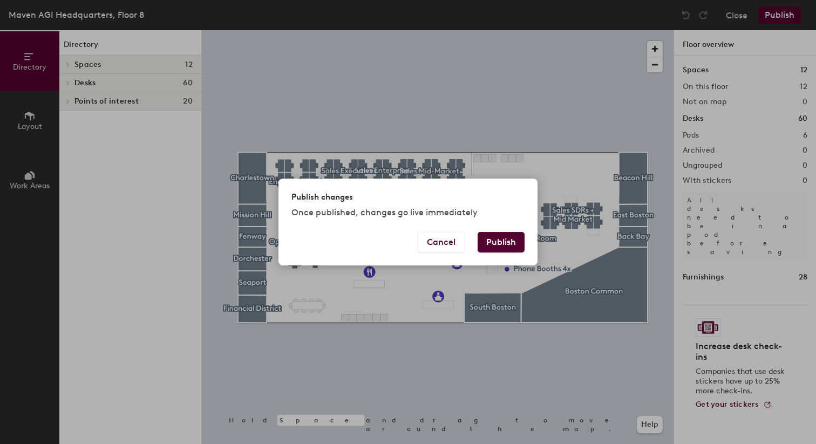
click at [495, 242] on button "Publish" at bounding box center [500, 242] width 47 height 20
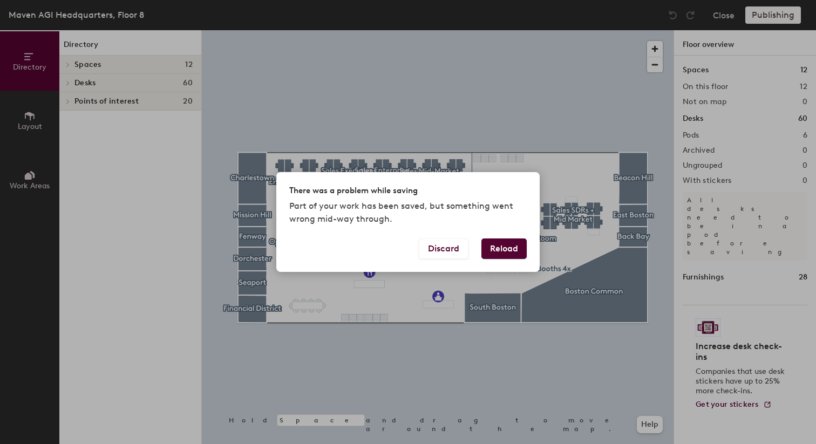
click at [491, 245] on button "Reload" at bounding box center [503, 248] width 45 height 20
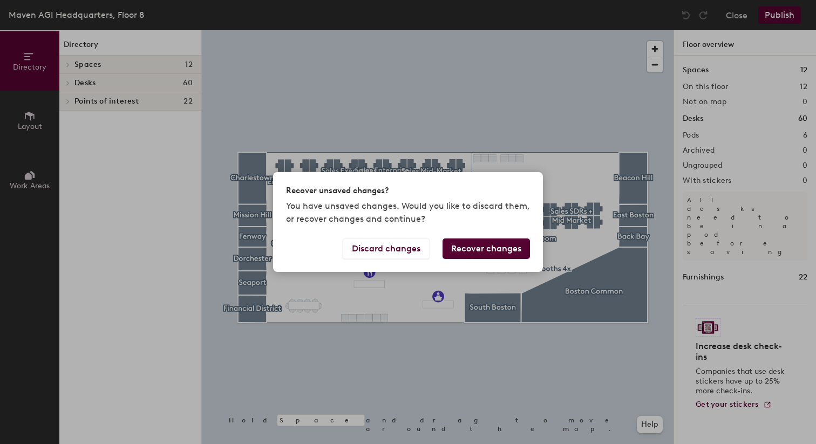
click at [472, 254] on button "Recover changes" at bounding box center [485, 248] width 87 height 20
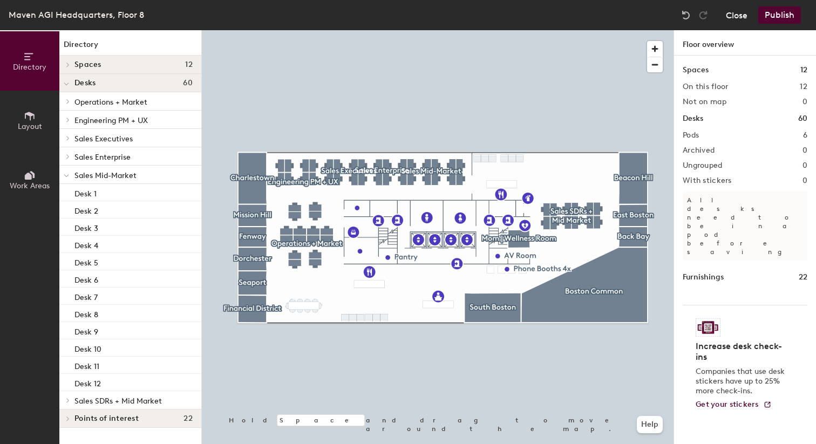
click at [736, 15] on button "Close" at bounding box center [736, 14] width 22 height 17
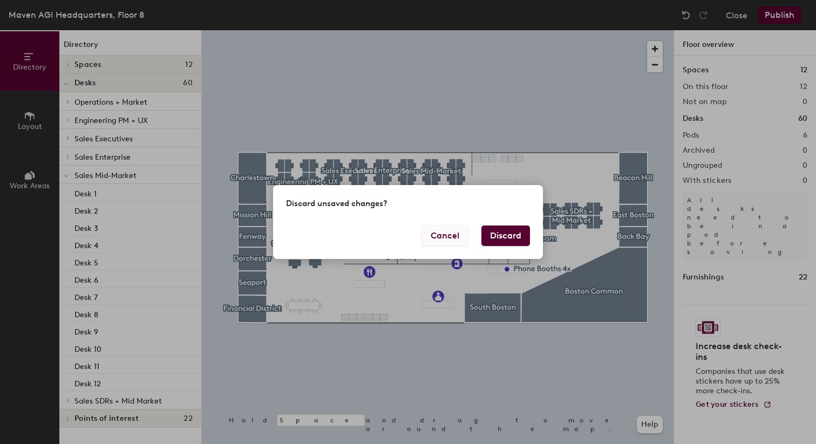
click at [462, 243] on button "Cancel" at bounding box center [444, 235] width 47 height 20
